Goal: Information Seeking & Learning: Compare options

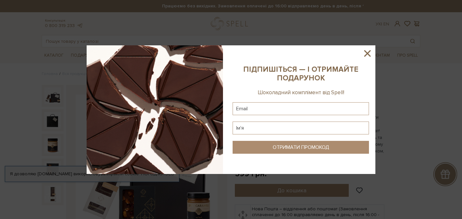
click at [366, 53] on icon at bounding box center [367, 53] width 11 height 11
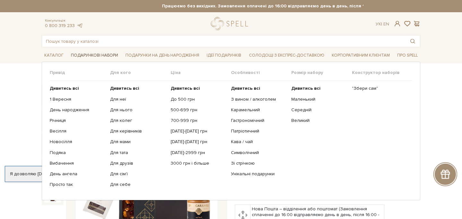
click at [89, 55] on span "Подарункові набори" at bounding box center [94, 55] width 52 height 10
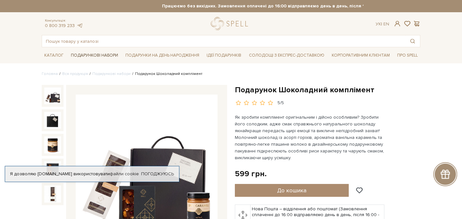
click at [88, 55] on span "Подарункові набори" at bounding box center [94, 55] width 52 height 10
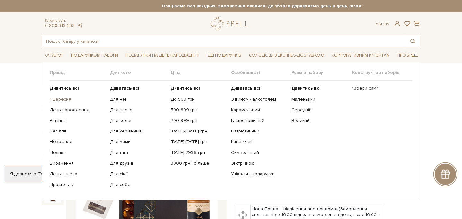
click at [64, 100] on link "1 Вересня" at bounding box center [78, 99] width 56 height 6
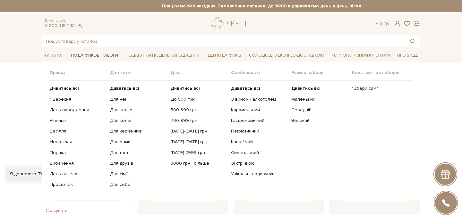
scroll to position [1, 0]
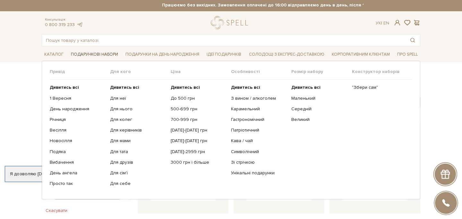
click at [89, 54] on span "Подарункові набори" at bounding box center [94, 54] width 52 height 10
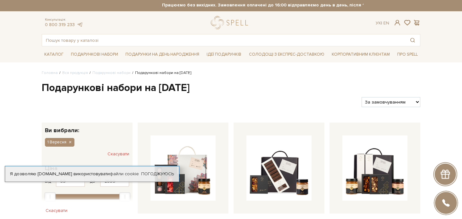
click at [375, 103] on select "За замовчуванням За Ціною (зростання) За Ціною (зменшення) Новинки За популярні…" at bounding box center [391, 102] width 59 height 10
select select "https://spellchocolate.com/our-productions/podarunkovi-box/1_veresnya?sort=p.pr…"
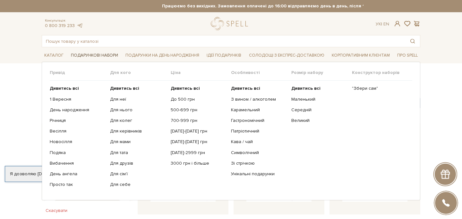
click at [78, 54] on span "Подарункові набори" at bounding box center [94, 55] width 52 height 10
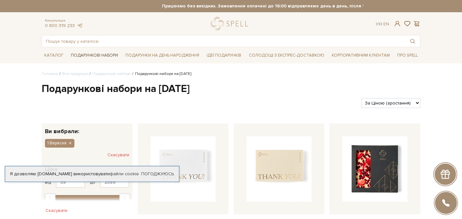
click at [78, 54] on span "Подарункові набори" at bounding box center [94, 55] width 52 height 10
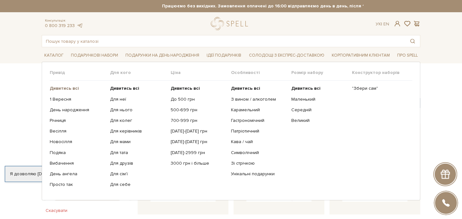
click at [68, 87] on b "Дивитись всі" at bounding box center [64, 87] width 29 height 5
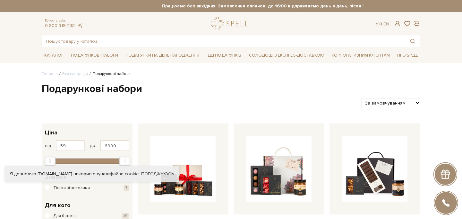
click at [405, 102] on select "За замовчуванням За Ціною (зростання) За Ціною (зменшення) Новинки За популярні…" at bounding box center [391, 103] width 59 height 10
select select "[URL][DOMAIN_NAME]"
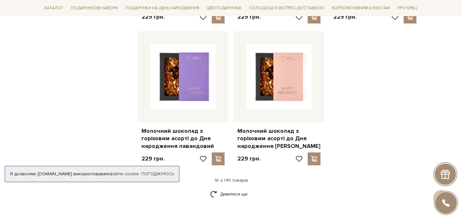
scroll to position [823, 0]
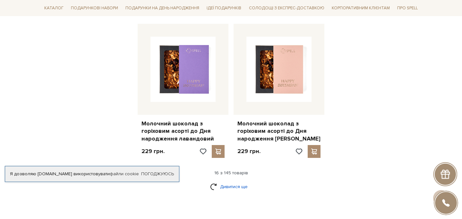
click at [233, 181] on link "Дивитися ще" at bounding box center [231, 186] width 42 height 11
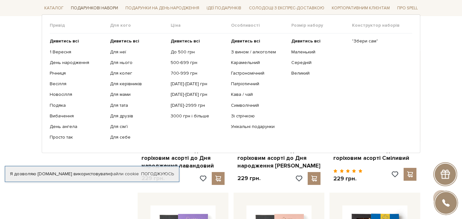
scroll to position [762, 0]
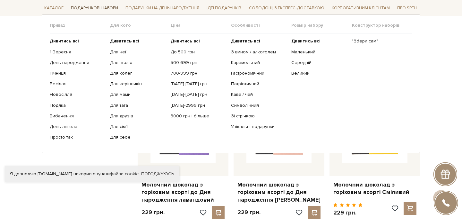
click at [97, 8] on span "Подарункові набори" at bounding box center [94, 8] width 52 height 10
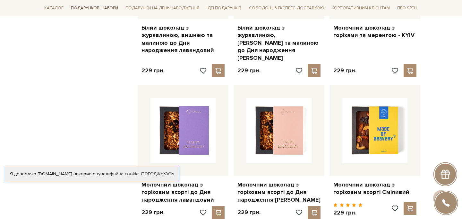
click at [97, 8] on span "Подарункові набори" at bounding box center [94, 8] width 52 height 10
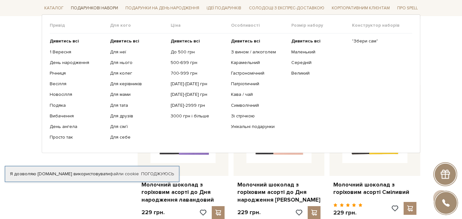
click at [97, 8] on span "Подарункові набори" at bounding box center [94, 8] width 52 height 10
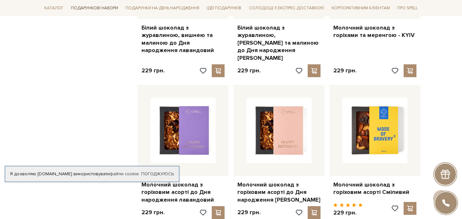
click at [97, 8] on span "Подарункові набори" at bounding box center [94, 8] width 52 height 10
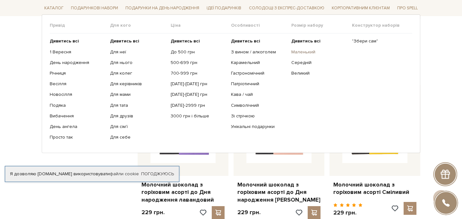
click at [303, 51] on link "Маленький" at bounding box center [320, 52] width 56 height 6
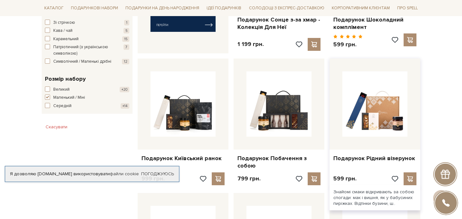
scroll to position [346, 0]
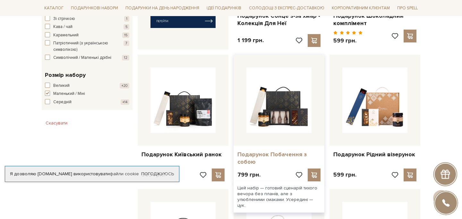
click at [277, 154] on link "Подарунок Побачення з собою" at bounding box center [279, 158] width 83 height 15
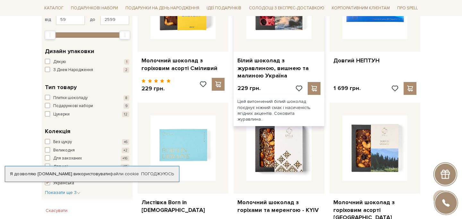
scroll to position [183, 0]
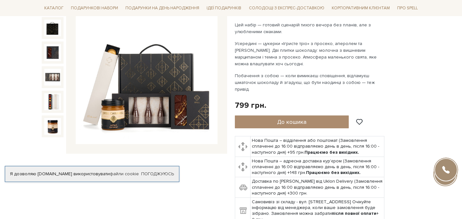
scroll to position [90, 0]
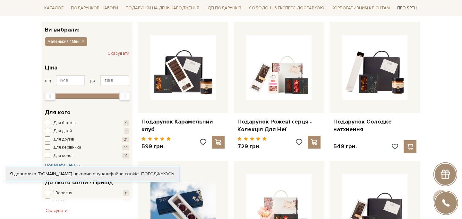
scroll to position [101, 0]
